Goal: Information Seeking & Learning: Learn about a topic

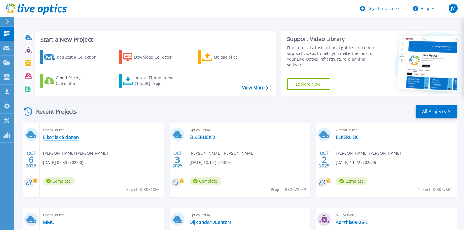
click at [69, 136] on link "Elkerliek 5 dagen" at bounding box center [61, 138] width 36 height 6
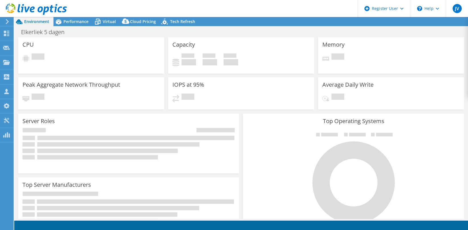
select select "USD"
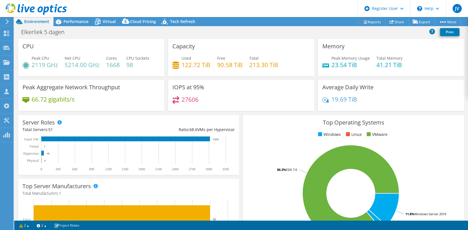
scroll to position [1, 0]
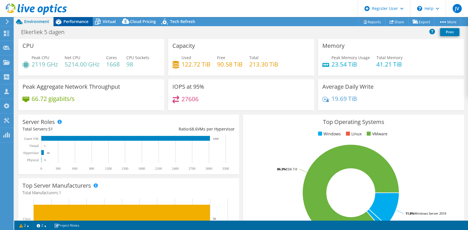
click at [79, 20] on span "Performance" at bounding box center [75, 21] width 25 height 5
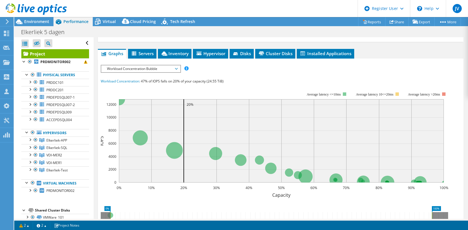
scroll to position [101, 0]
click at [116, 72] on span "Workload Concentration Bubble" at bounding box center [140, 68] width 73 height 7
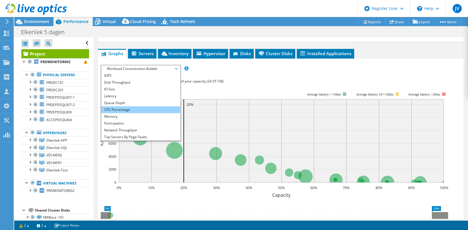
click at [123, 113] on li "CPU Percentage" at bounding box center [140, 109] width 79 height 7
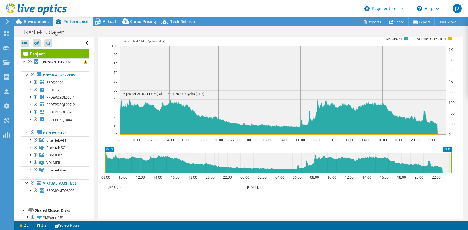
scroll to position [143, 0]
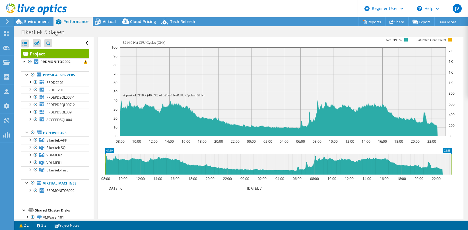
click at [209, 6] on header "JV Dell User Jack Verhagen Jack.Verhagen@dell.com Dell My Profile Log Out \n He…" at bounding box center [234, 8] width 468 height 17
click at [32, 74] on div at bounding box center [33, 74] width 6 height 7
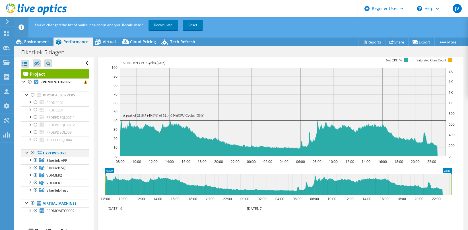
click at [33, 153] on div at bounding box center [33, 152] width 6 height 7
click at [35, 176] on div at bounding box center [36, 175] width 6 height 7
click at [36, 182] on div at bounding box center [36, 182] width 6 height 7
click at [162, 28] on link "Recalculate" at bounding box center [164, 25] width 30 height 10
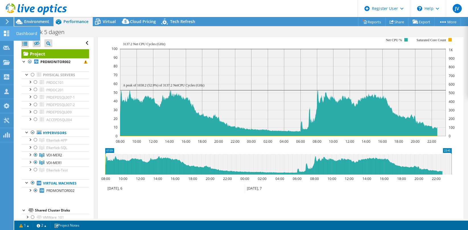
click at [18, 32] on div "Dashboard" at bounding box center [26, 33] width 27 height 14
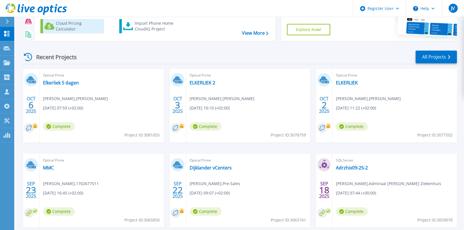
scroll to position [55, 0]
click at [200, 81] on link "ELKERLIEK 2" at bounding box center [203, 83] width 26 height 6
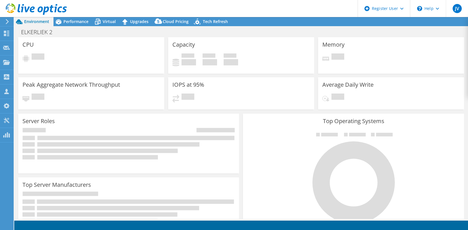
select select "USD"
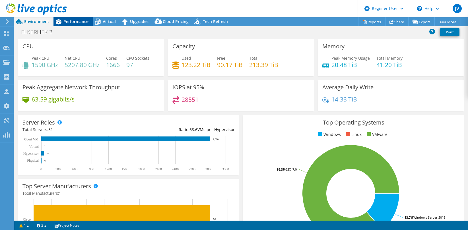
click at [75, 20] on span "Performance" at bounding box center [75, 21] width 25 height 5
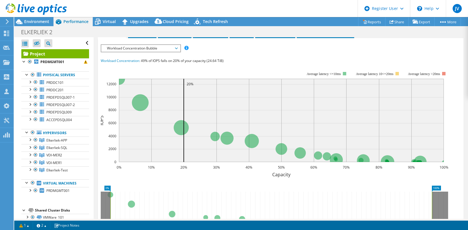
scroll to position [121, 0]
click at [128, 52] on span "Workload Concentration Bubble" at bounding box center [140, 48] width 73 height 7
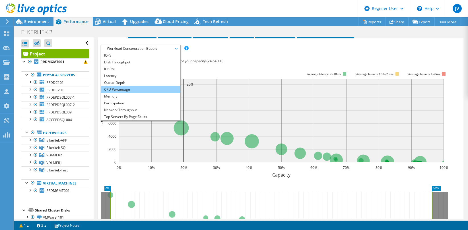
click at [123, 93] on li "CPU Percentage" at bounding box center [140, 89] width 79 height 7
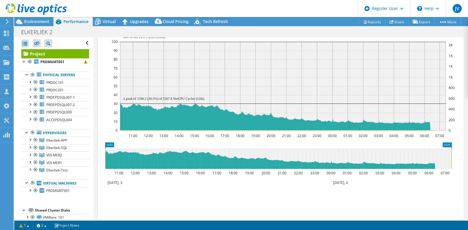
scroll to position [149, 0]
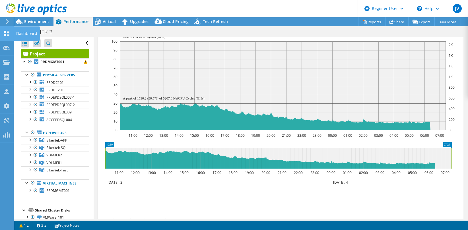
click at [7, 35] on icon at bounding box center [6, 33] width 7 height 5
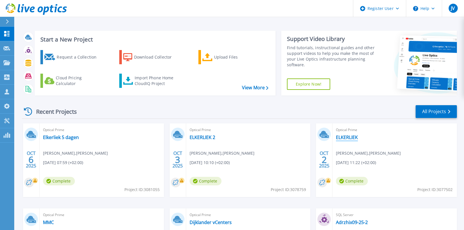
click at [348, 136] on link "ELKERLIEK" at bounding box center [347, 138] width 22 height 6
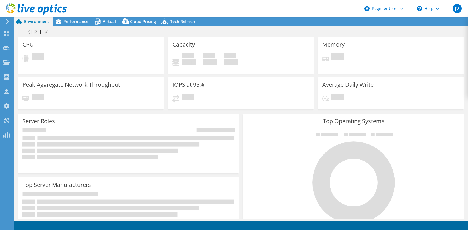
select select "USD"
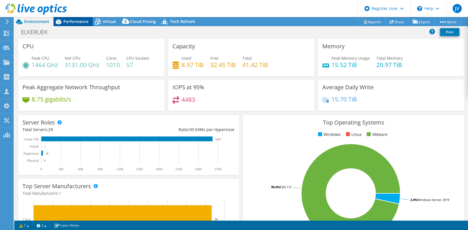
click at [75, 21] on span "Performance" at bounding box center [75, 21] width 25 height 5
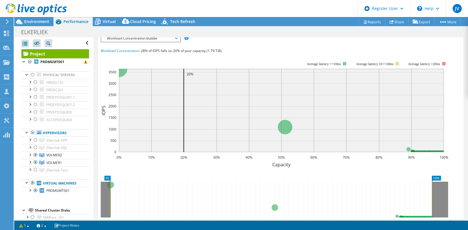
scroll to position [132, 0]
click at [128, 42] on span "Workload Concentration Bubble" at bounding box center [140, 38] width 73 height 7
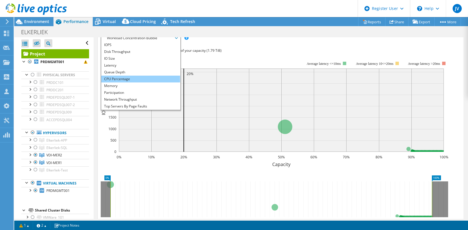
click at [126, 83] on li "CPU Percentage" at bounding box center [140, 79] width 79 height 7
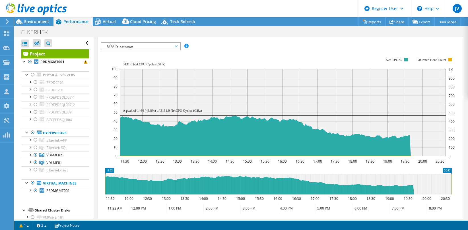
scroll to position [124, 0]
click at [154, 50] on span "CPU Percentage" at bounding box center [140, 46] width 73 height 7
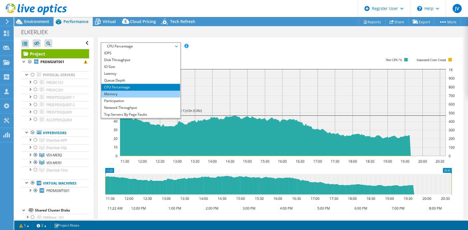
click at [129, 98] on li "Memory" at bounding box center [140, 94] width 79 height 7
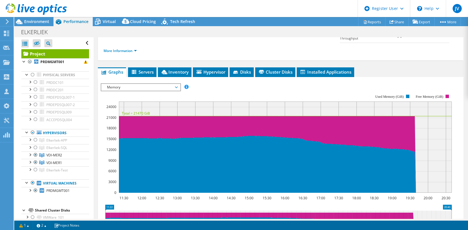
scroll to position [82, 0]
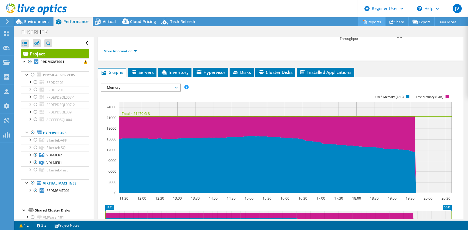
click at [374, 21] on link "Reports" at bounding box center [371, 21] width 27 height 9
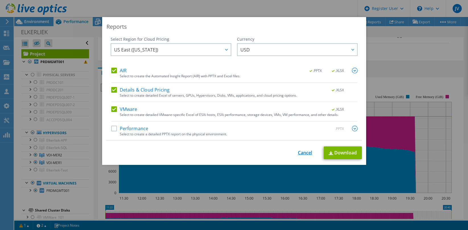
click at [306, 153] on link "Cancel" at bounding box center [305, 152] width 15 height 5
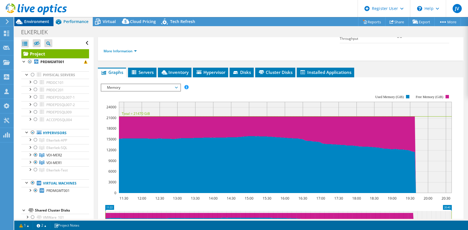
click at [36, 24] on span "Environment" at bounding box center [36, 21] width 25 height 5
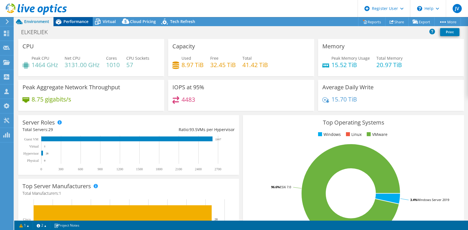
click at [80, 21] on span "Performance" at bounding box center [75, 21] width 25 height 5
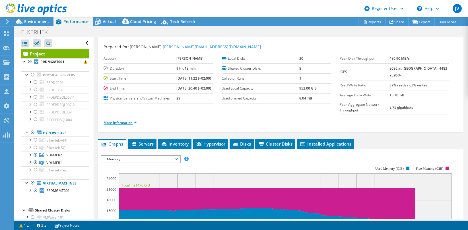
scroll to position [10, 0]
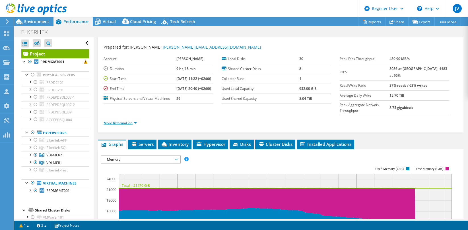
click at [134, 126] on link "More Information" at bounding box center [120, 123] width 33 height 5
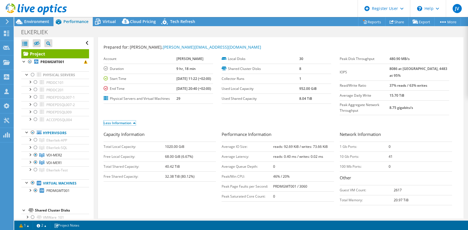
scroll to position [1, 0]
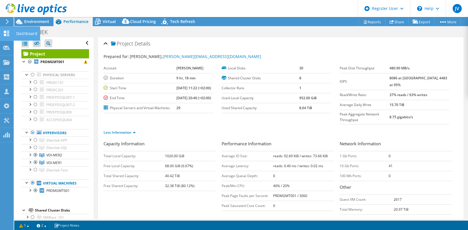
click at [5, 35] on use at bounding box center [6, 33] width 5 height 5
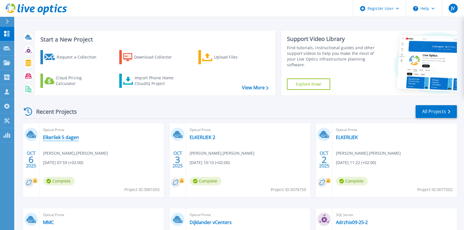
click at [56, 135] on link "Elkerliek 5 dagen" at bounding box center [61, 138] width 36 height 6
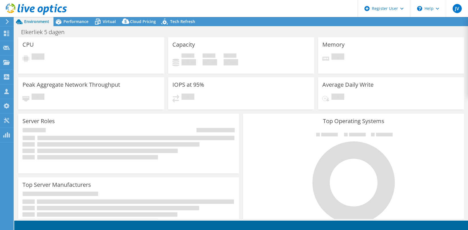
select select "USD"
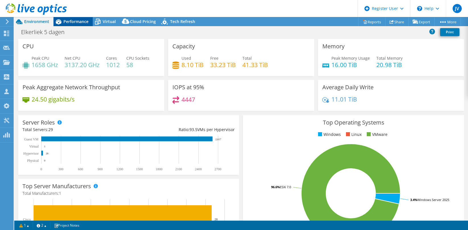
click at [71, 22] on span "Performance" at bounding box center [75, 21] width 25 height 5
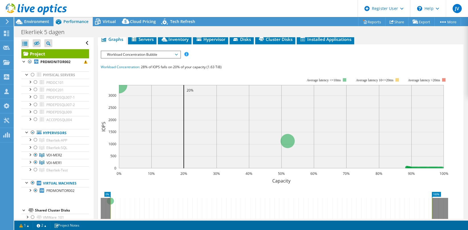
scroll to position [116, 0]
click at [115, 58] on span "Workload Concentration Bubble" at bounding box center [140, 54] width 73 height 7
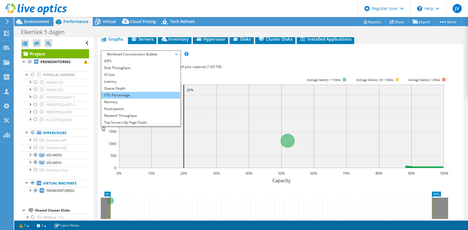
click at [120, 99] on li "CPU Percentage" at bounding box center [140, 95] width 79 height 7
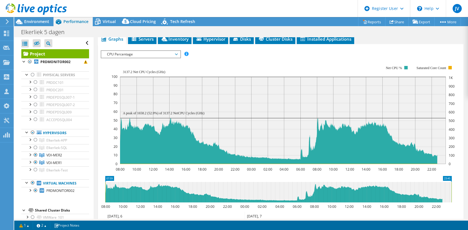
click at [119, 58] on span "CPU Percentage" at bounding box center [140, 54] width 73 height 7
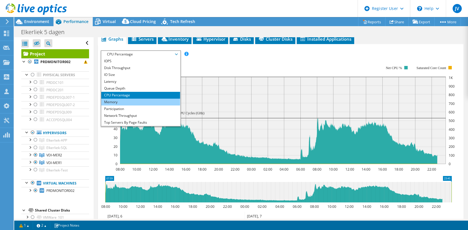
click at [126, 106] on li "Memory" at bounding box center [140, 102] width 79 height 7
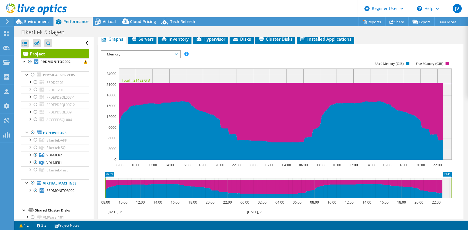
click at [118, 58] on span "Memory" at bounding box center [140, 54] width 73 height 7
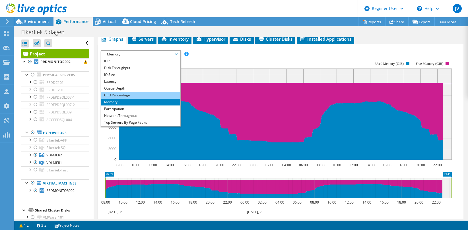
click at [124, 99] on li "CPU Percentage" at bounding box center [140, 95] width 79 height 7
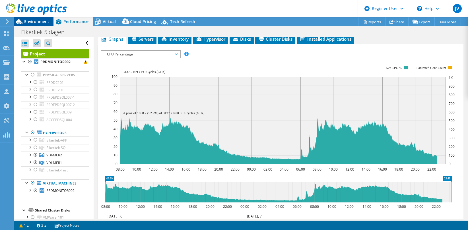
click at [34, 24] on div "Environment" at bounding box center [33, 21] width 39 height 9
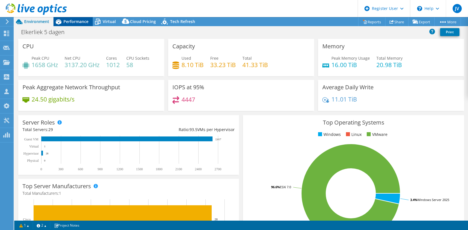
click at [74, 21] on span "Performance" at bounding box center [75, 21] width 25 height 5
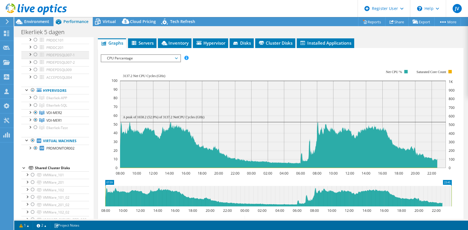
scroll to position [43, 0]
click at [32, 142] on div at bounding box center [33, 140] width 6 height 7
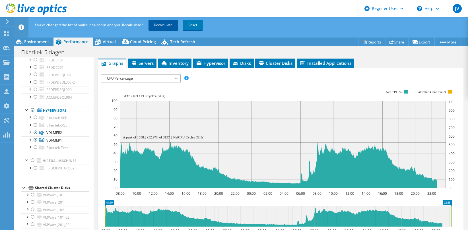
click at [161, 22] on link "Recalculate" at bounding box center [164, 25] width 30 height 10
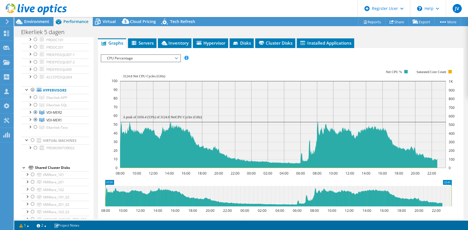
click at [121, 62] on span "CPU Percentage" at bounding box center [140, 58] width 73 height 7
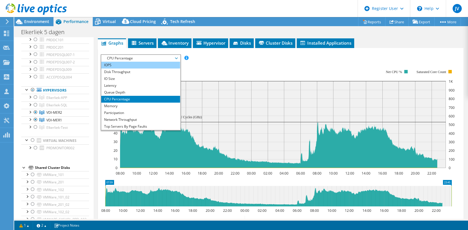
click at [121, 69] on li "IOPS" at bounding box center [140, 65] width 79 height 7
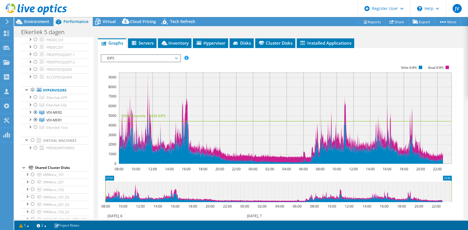
click at [120, 62] on span "IOPS" at bounding box center [140, 58] width 73 height 7
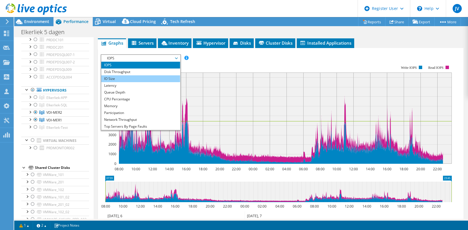
click at [121, 82] on li "IO Size" at bounding box center [140, 78] width 79 height 7
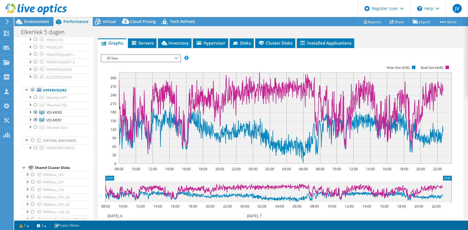
click at [121, 62] on span "IO Size" at bounding box center [140, 58] width 73 height 7
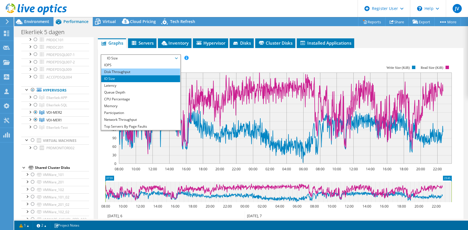
click at [118, 75] on li "Disk Throughput" at bounding box center [140, 72] width 79 height 7
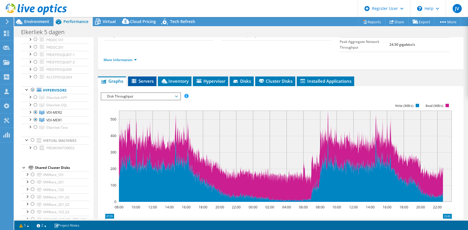
scroll to position [74, 0]
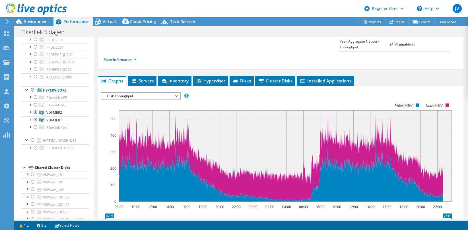
click at [157, 100] on span "Disk Throughput" at bounding box center [140, 96] width 73 height 7
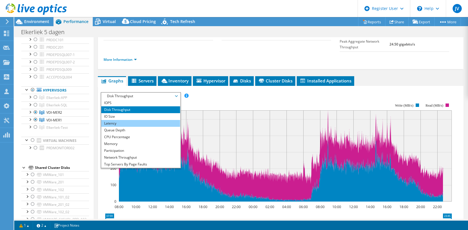
click at [149, 127] on li "Latency" at bounding box center [140, 123] width 79 height 7
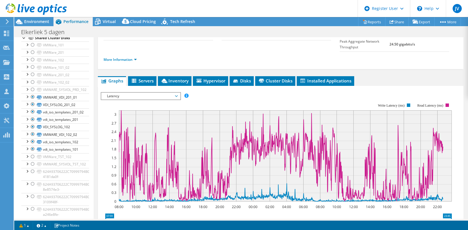
scroll to position [179, 0]
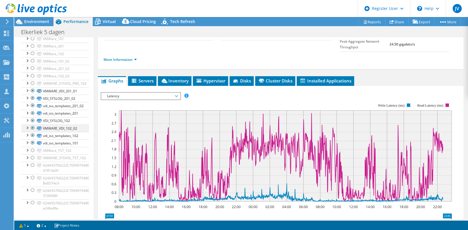
click at [27, 127] on div at bounding box center [27, 128] width 6 height 6
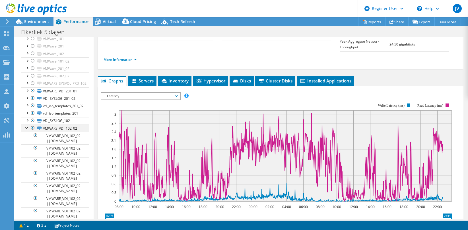
click at [27, 127] on div at bounding box center [27, 128] width 6 height 6
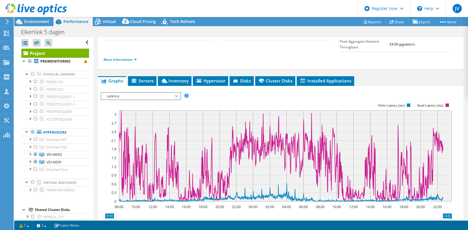
scroll to position [0, 0]
click at [36, 147] on div at bounding box center [36, 147] width 6 height 7
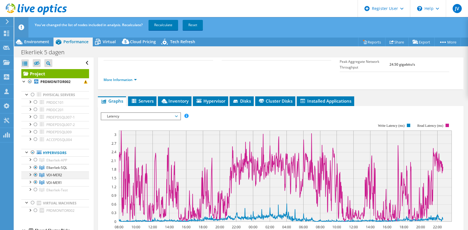
click at [34, 175] on div at bounding box center [36, 175] width 6 height 7
click at [34, 183] on div at bounding box center [36, 182] width 6 height 7
click at [161, 28] on link "Recalculate" at bounding box center [164, 25] width 30 height 10
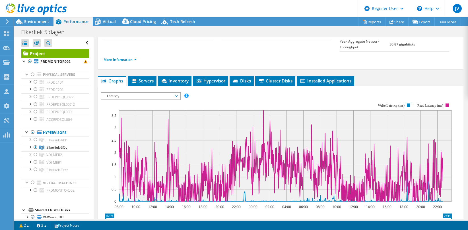
click at [131, 100] on span "Latency" at bounding box center [140, 96] width 73 height 7
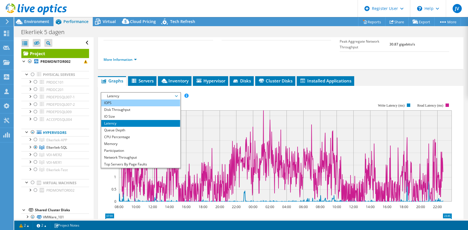
click at [120, 106] on li "IOPS" at bounding box center [140, 103] width 79 height 7
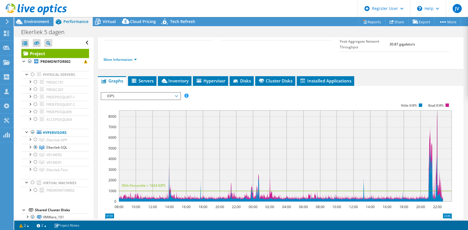
click at [118, 100] on span "IOPS" at bounding box center [140, 96] width 73 height 7
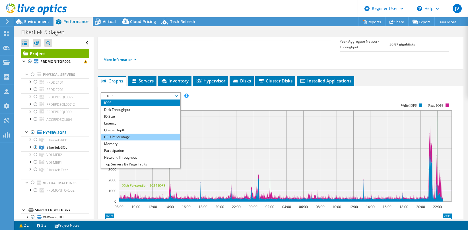
click at [122, 141] on li "CPU Percentage" at bounding box center [140, 137] width 79 height 7
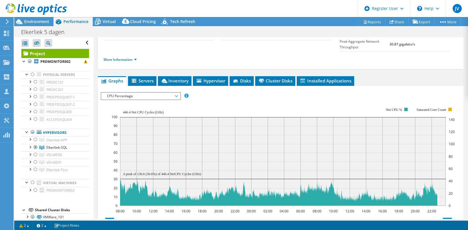
click at [122, 100] on span "CPU Percentage" at bounding box center [140, 96] width 73 height 7
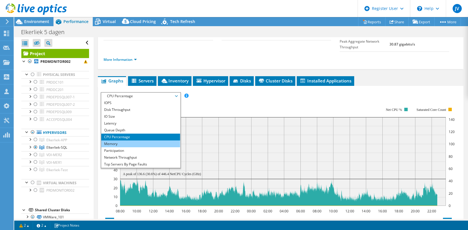
click at [122, 147] on li "Memory" at bounding box center [140, 144] width 79 height 7
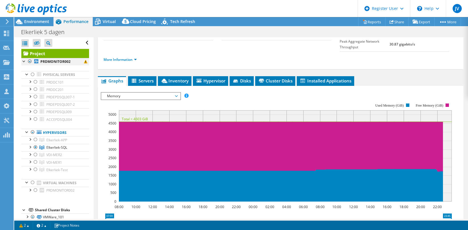
click at [30, 63] on div at bounding box center [30, 61] width 6 height 7
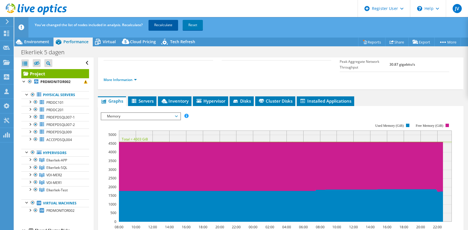
click at [165, 25] on link "Recalculate" at bounding box center [164, 25] width 30 height 10
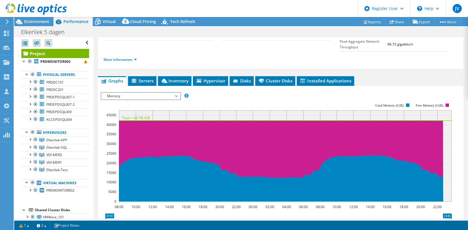
click at [129, 100] on span "Memory" at bounding box center [140, 96] width 73 height 7
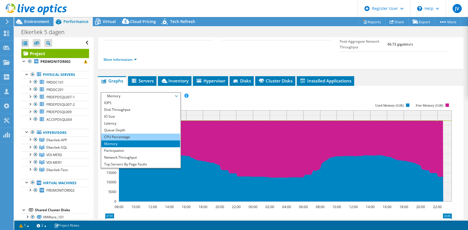
click at [118, 141] on li "CPU Percentage" at bounding box center [140, 137] width 79 height 7
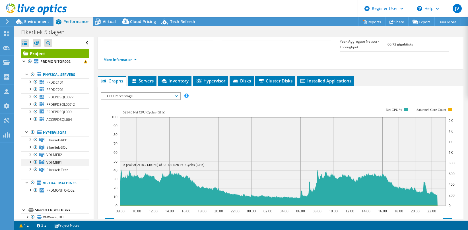
click at [36, 163] on div at bounding box center [36, 162] width 6 height 7
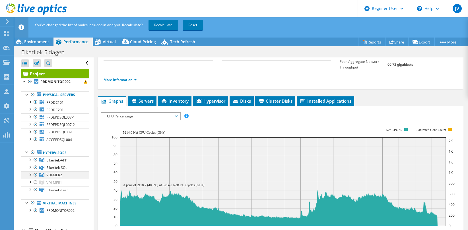
click at [35, 174] on div at bounding box center [36, 175] width 6 height 7
click at [162, 24] on link "Recalculate" at bounding box center [164, 25] width 30 height 10
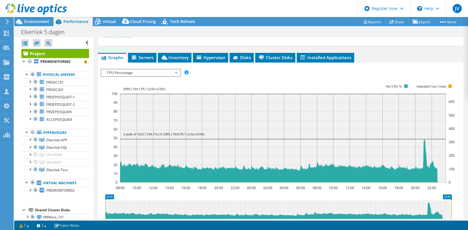
scroll to position [98, 0]
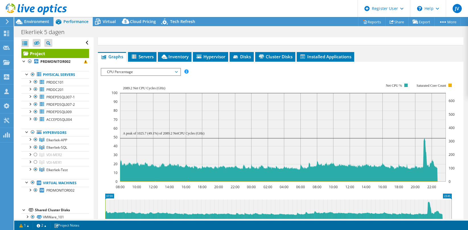
click at [133, 75] on span "CPU Percentage" at bounding box center [140, 72] width 73 height 7
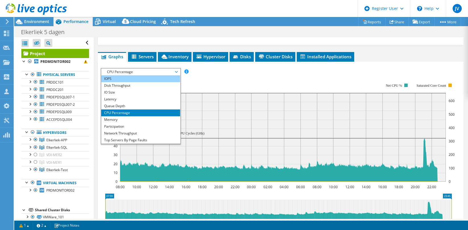
click at [118, 82] on li "IOPS" at bounding box center [140, 78] width 79 height 7
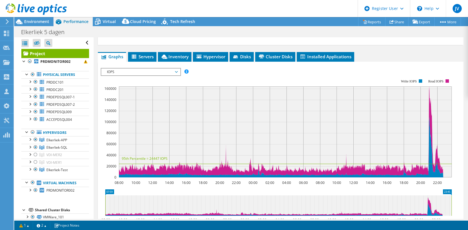
click at [120, 75] on span "IOPS" at bounding box center [140, 72] width 73 height 7
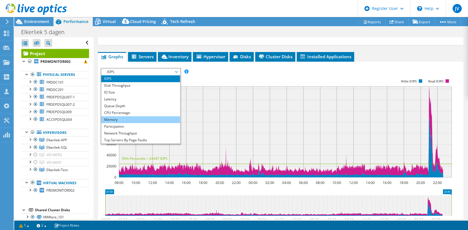
click at [123, 123] on li "Memory" at bounding box center [140, 119] width 79 height 7
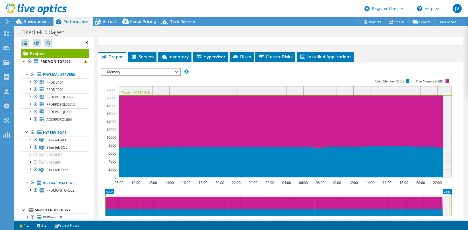
click at [119, 75] on span "Memory" at bounding box center [140, 72] width 73 height 7
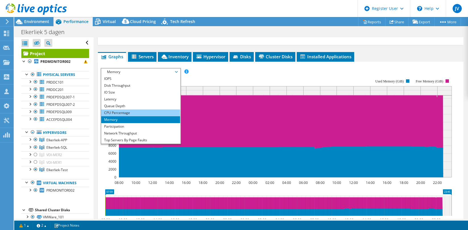
click at [128, 116] on li "CPU Percentage" at bounding box center [140, 113] width 79 height 7
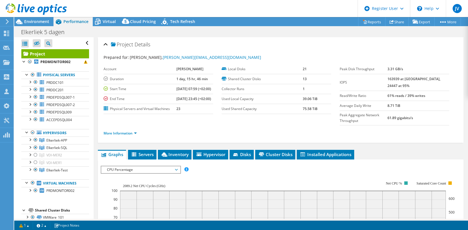
select select "USD"
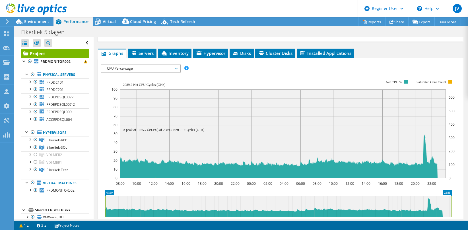
scroll to position [98, 0]
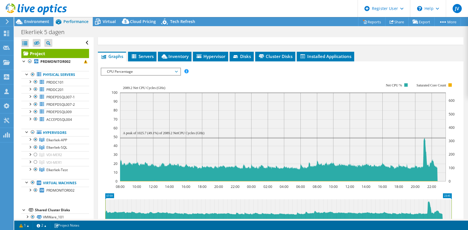
click at [177, 75] on span "CPU Percentage" at bounding box center [140, 71] width 73 height 7
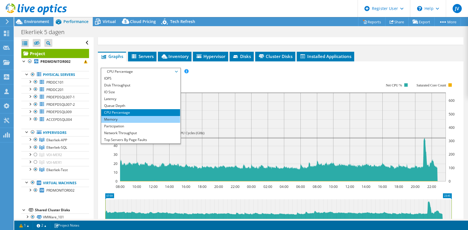
click at [153, 123] on li "Memory" at bounding box center [140, 119] width 79 height 7
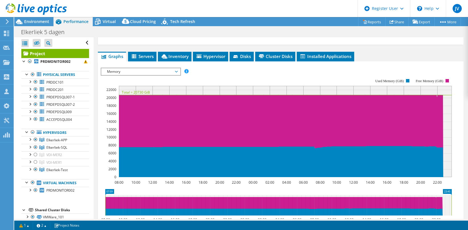
click at [176, 75] on span "Memory" at bounding box center [140, 71] width 73 height 7
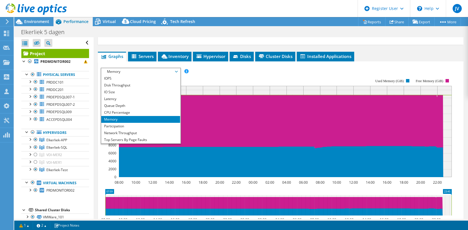
click at [206, 83] on rect at bounding box center [276, 128] width 351 height 114
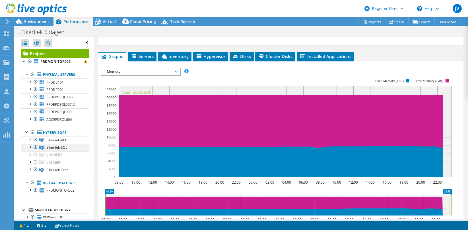
click at [29, 144] on div at bounding box center [30, 147] width 6 height 6
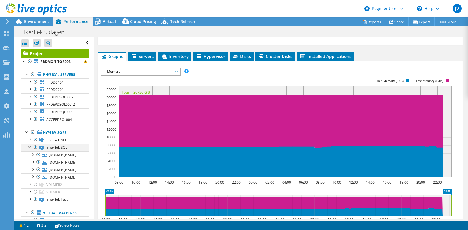
click at [29, 144] on div at bounding box center [30, 147] width 6 height 6
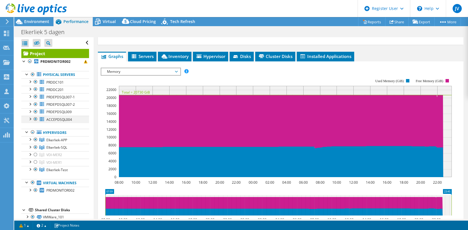
click at [30, 117] on div at bounding box center [30, 119] width 6 height 6
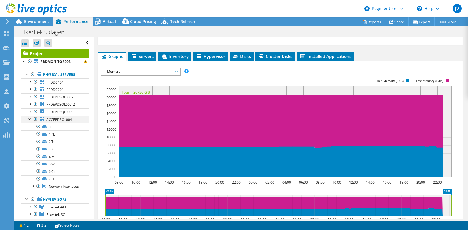
click at [30, 117] on div at bounding box center [30, 119] width 6 height 6
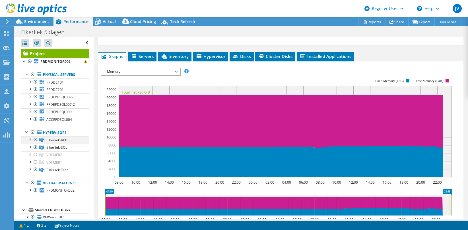
click at [30, 138] on div at bounding box center [30, 139] width 6 height 6
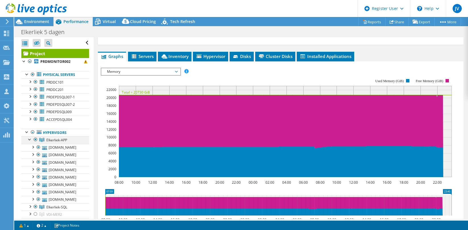
click at [30, 138] on div at bounding box center [30, 139] width 6 height 6
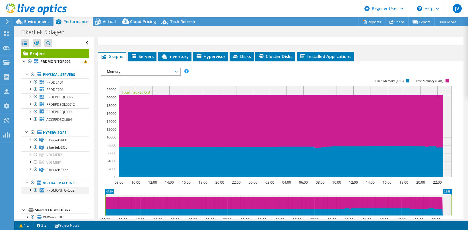
click at [30, 188] on div at bounding box center [30, 190] width 6 height 6
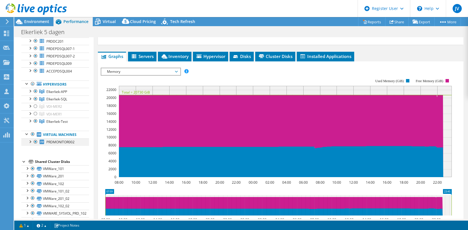
scroll to position [49, 0]
click at [30, 140] on div at bounding box center [30, 142] width 6 height 6
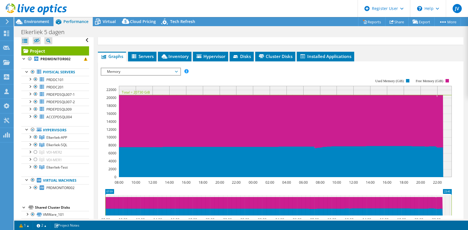
scroll to position [0, 0]
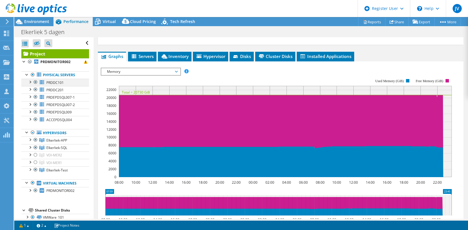
click at [30, 80] on div at bounding box center [30, 82] width 6 height 6
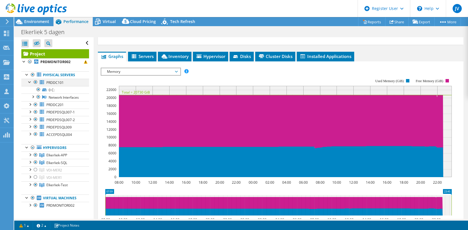
click at [30, 80] on div at bounding box center [30, 82] width 6 height 6
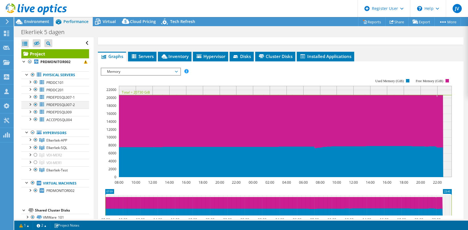
click at [30, 103] on div at bounding box center [30, 104] width 6 height 6
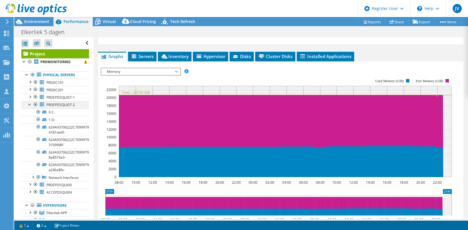
click at [30, 103] on div at bounding box center [30, 104] width 6 height 6
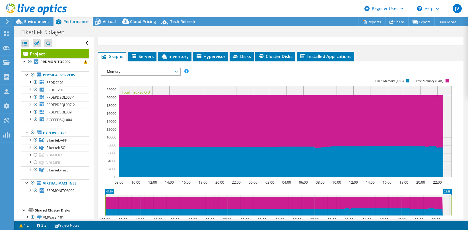
click at [146, 75] on span "Memory" at bounding box center [140, 71] width 73 height 7
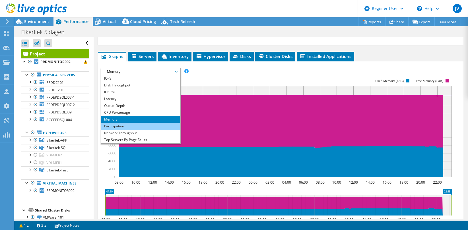
click at [134, 130] on li "Participation" at bounding box center [140, 126] width 79 height 7
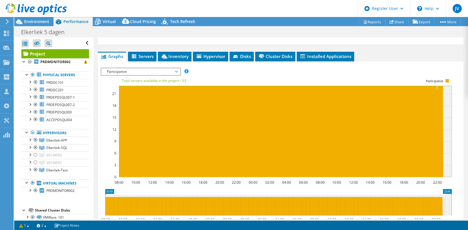
click at [131, 75] on span "Participation" at bounding box center [140, 71] width 73 height 7
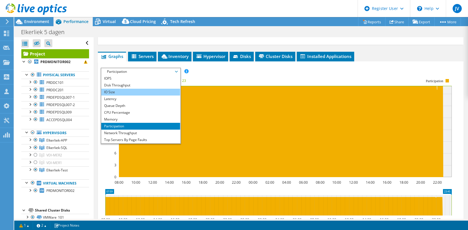
click at [124, 96] on li "IO Size" at bounding box center [140, 92] width 79 height 7
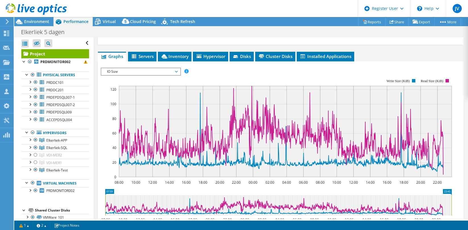
click at [129, 75] on span "IO Size" at bounding box center [140, 71] width 73 height 7
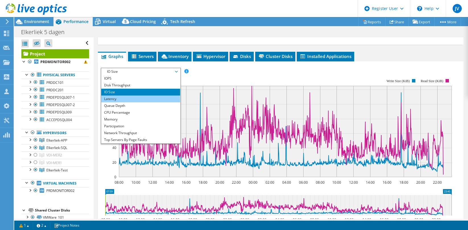
click at [124, 102] on li "Latency" at bounding box center [140, 99] width 79 height 7
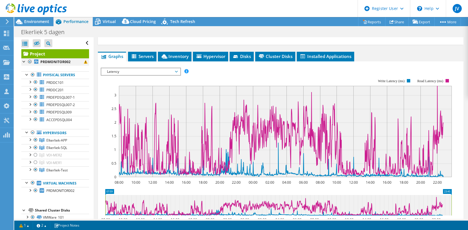
click at [29, 62] on div at bounding box center [30, 61] width 6 height 7
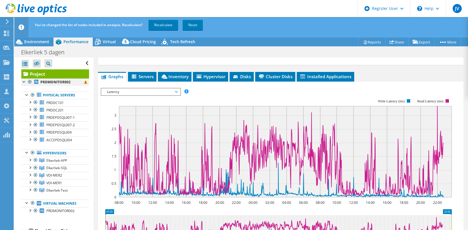
click at [29, 83] on div at bounding box center [30, 82] width 6 height 7
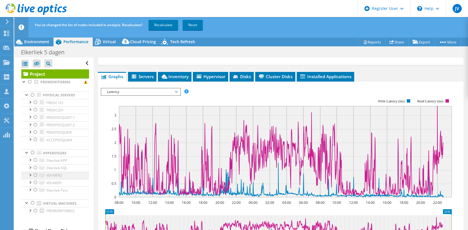
click at [35, 176] on div at bounding box center [36, 175] width 6 height 7
click at [35, 184] on div at bounding box center [36, 182] width 6 height 7
click at [35, 176] on div at bounding box center [36, 175] width 6 height 7
click at [160, 25] on link "Recalculate" at bounding box center [164, 25] width 30 height 10
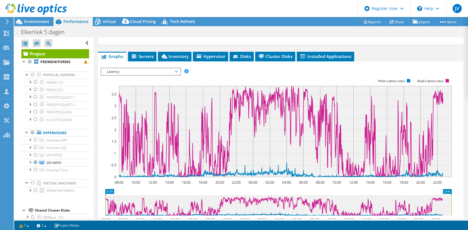
click at [132, 75] on span "Latency" at bounding box center [140, 71] width 73 height 7
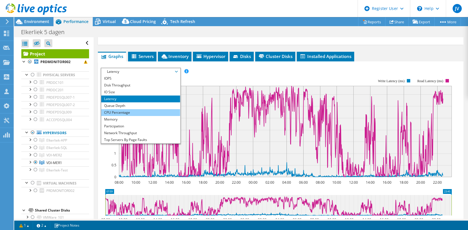
click at [130, 116] on li "CPU Percentage" at bounding box center [140, 112] width 79 height 7
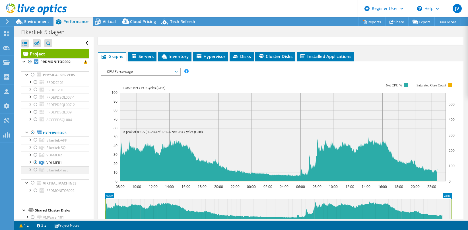
click at [34, 169] on div at bounding box center [36, 170] width 6 height 7
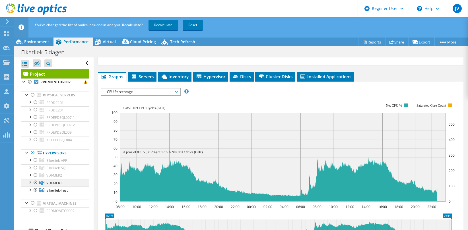
click at [35, 182] on div at bounding box center [36, 182] width 6 height 7
click at [167, 25] on link "Recalculate" at bounding box center [164, 25] width 30 height 10
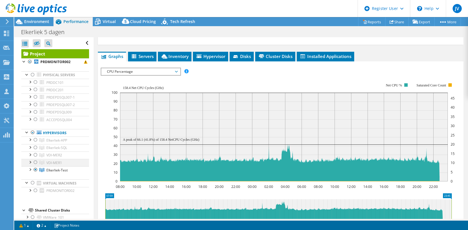
click at [35, 162] on div at bounding box center [36, 162] width 6 height 7
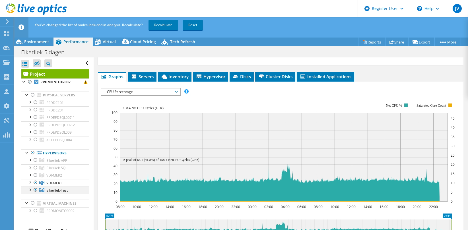
click at [34, 189] on div at bounding box center [36, 190] width 6 height 7
click at [170, 23] on link "Recalculate" at bounding box center [164, 25] width 30 height 10
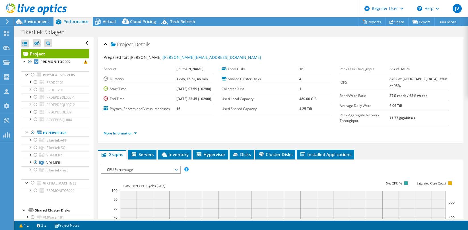
select select "USD"
